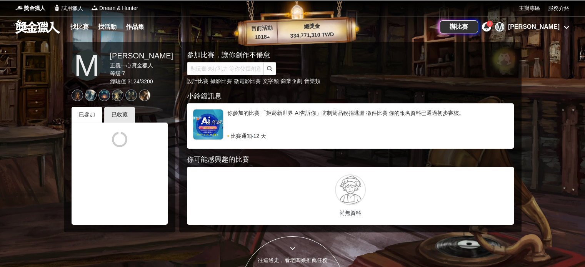
click at [82, 27] on link "找比賽" at bounding box center [79, 27] width 25 height 11
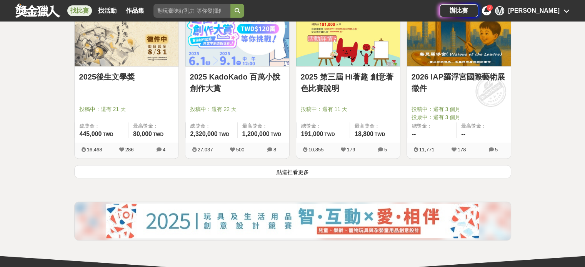
scroll to position [1038, 0]
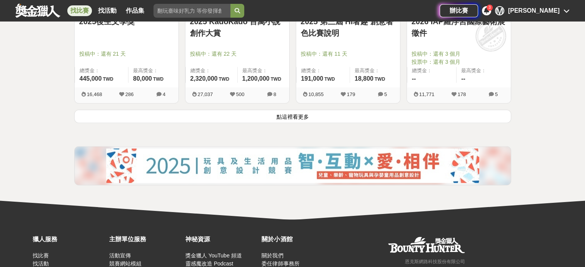
click at [285, 118] on button "點這裡看更多" at bounding box center [292, 116] width 437 height 13
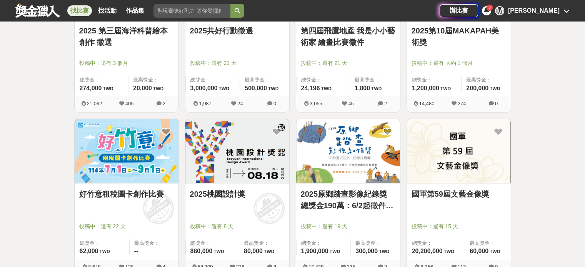
scroll to position [1884, 0]
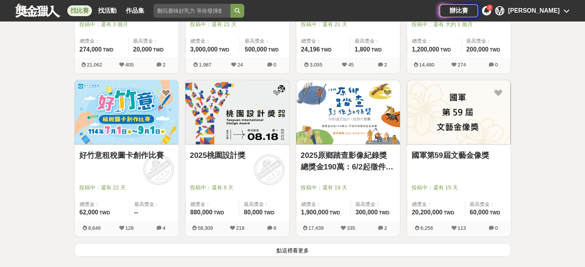
click at [135, 102] on img at bounding box center [127, 112] width 104 height 64
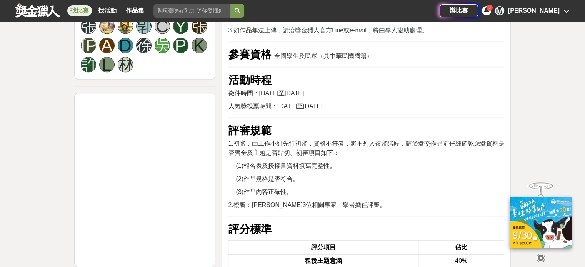
scroll to position [1077, 0]
